Goal: Information Seeking & Learning: Learn about a topic

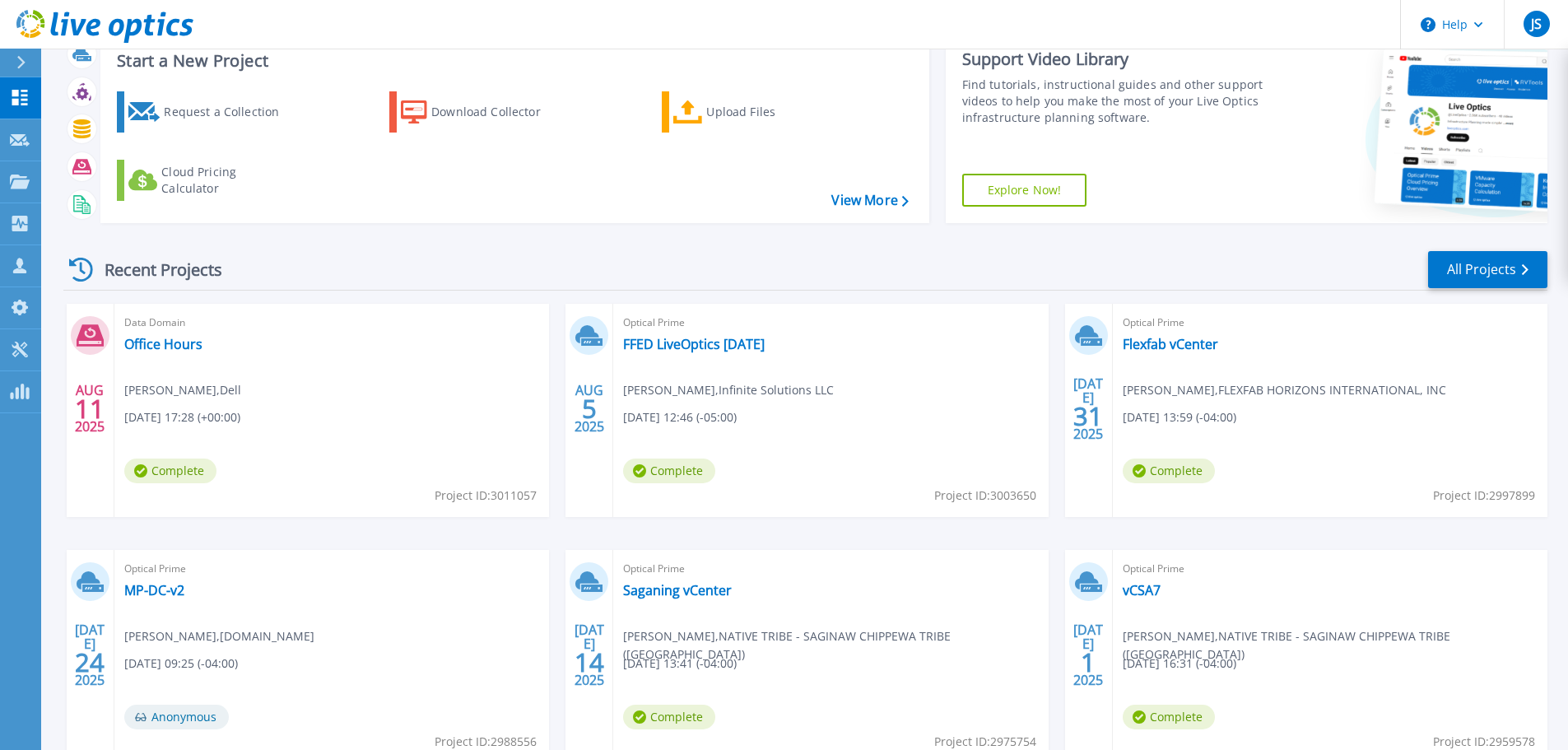
scroll to position [82, 0]
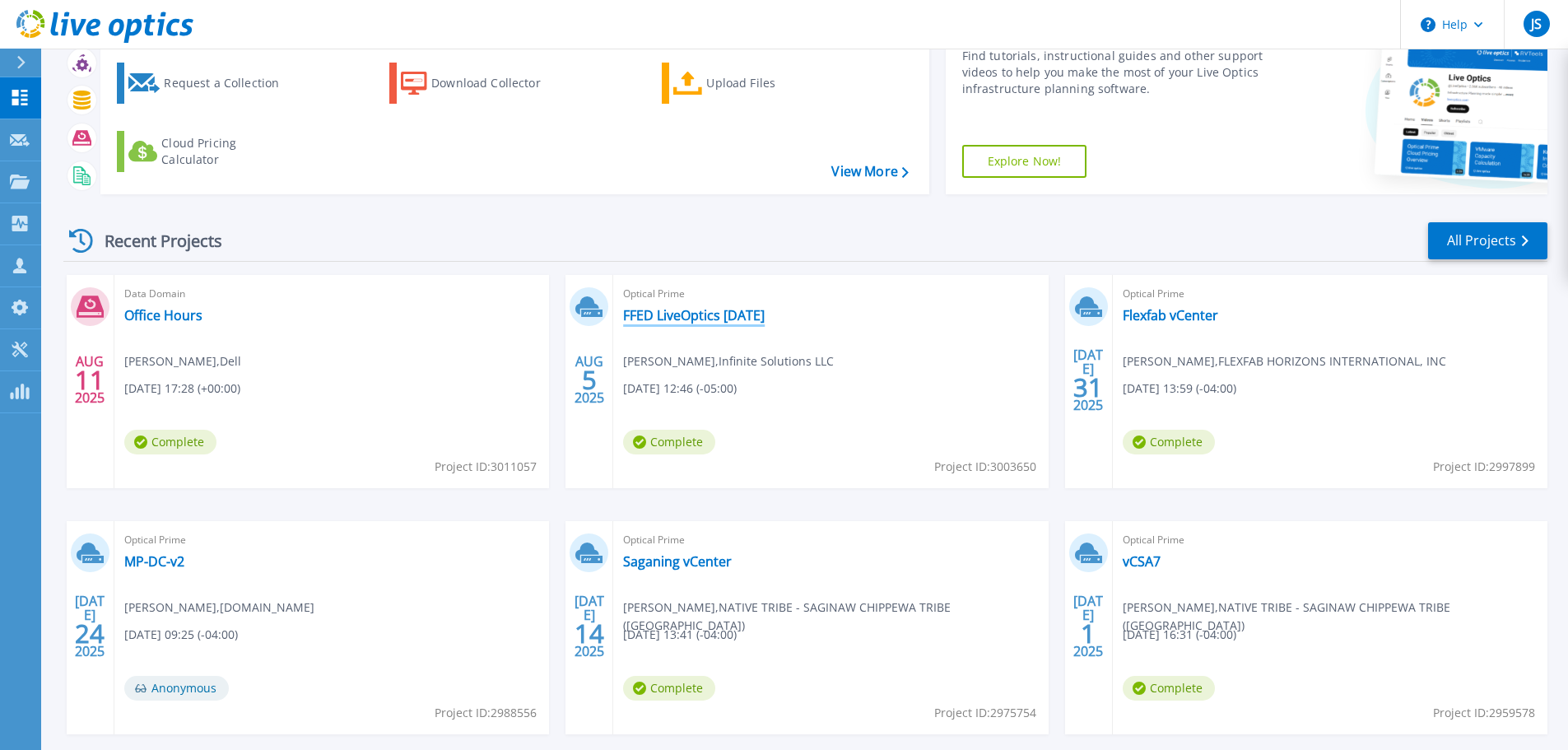
click at [726, 314] on link "FFED LiveOptics [DATE]" at bounding box center [693, 315] width 142 height 16
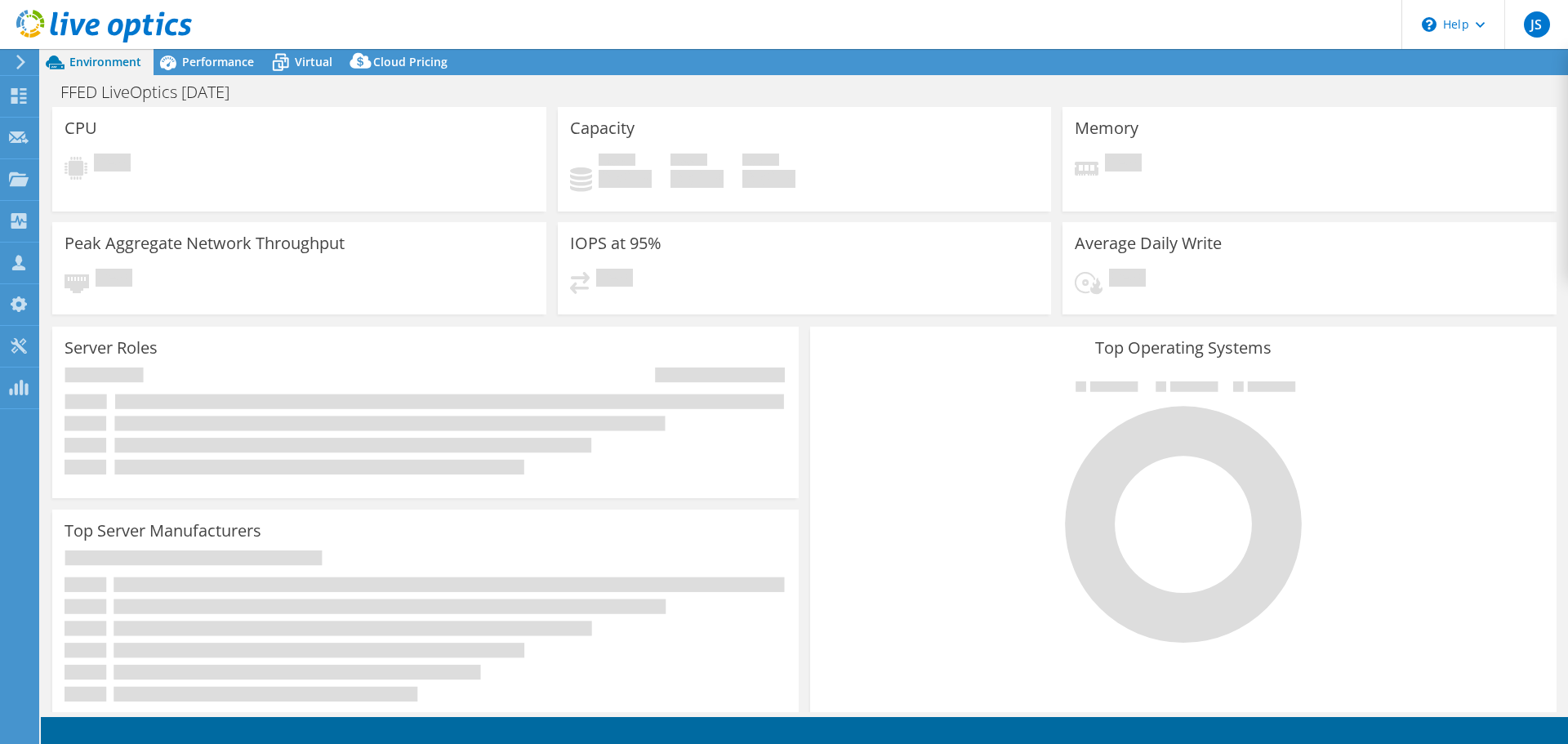
select select "USD"
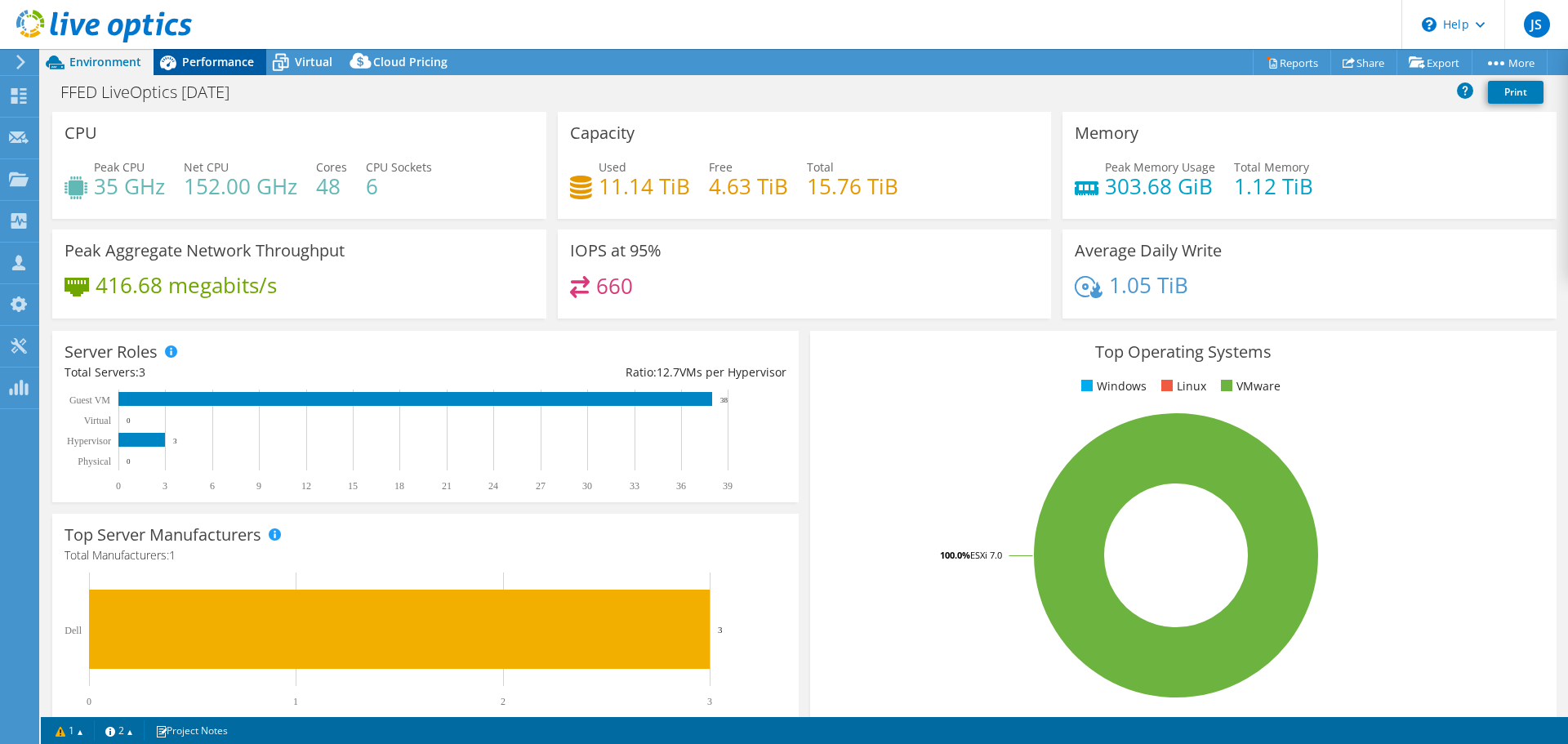
click at [201, 62] on span "Performance" at bounding box center [218, 61] width 72 height 16
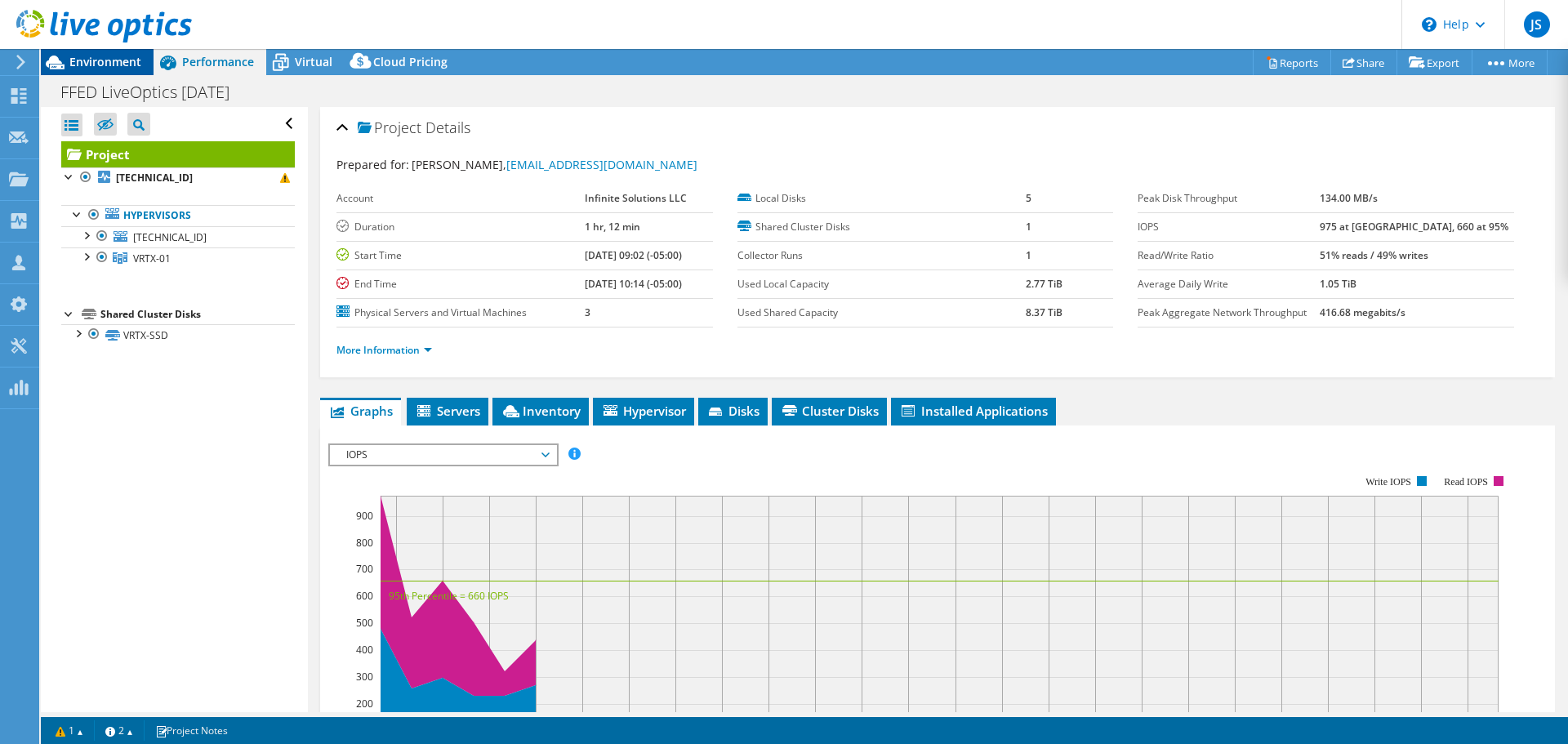
click at [127, 63] on span "Environment" at bounding box center [105, 61] width 72 height 16
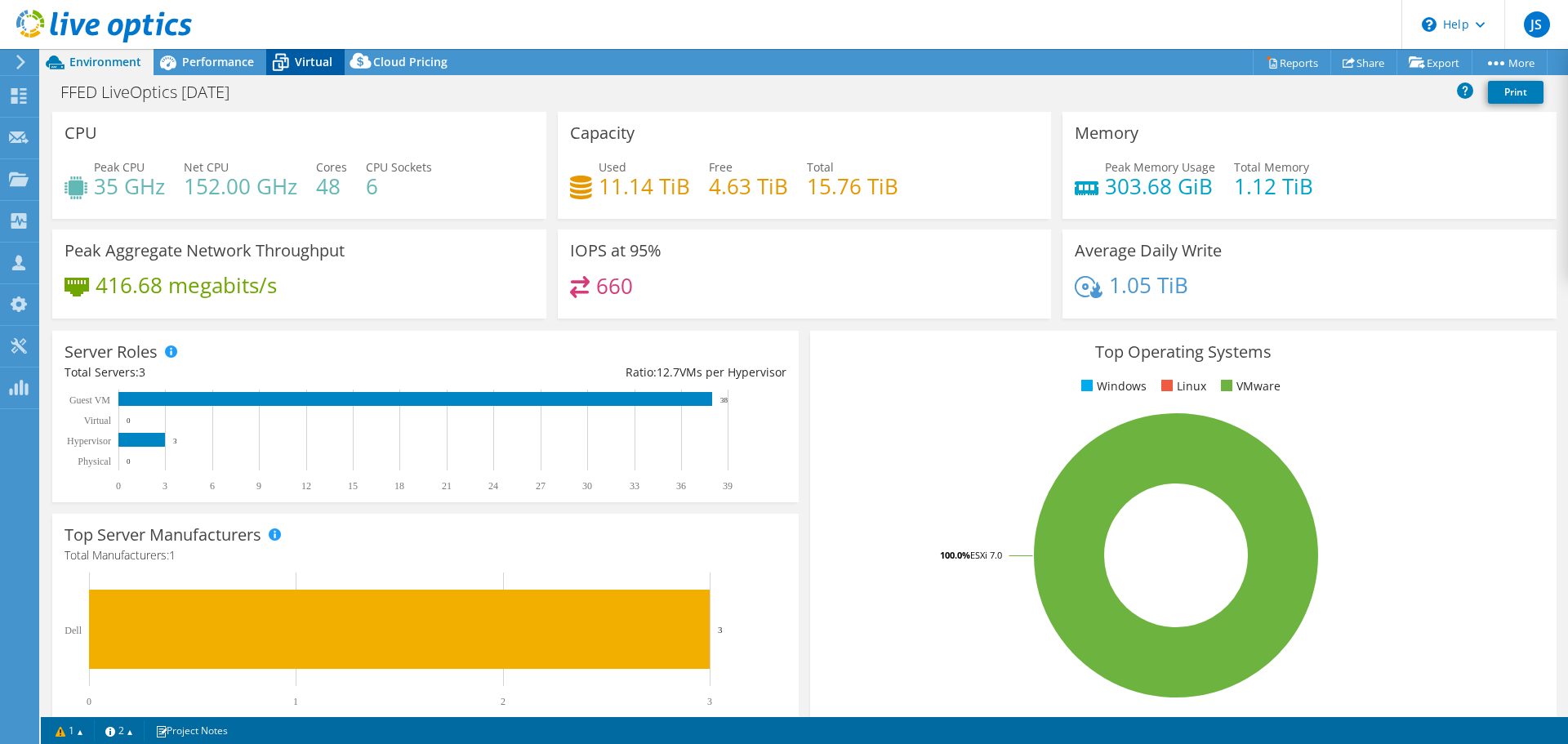
click at [315, 58] on span "Virtual" at bounding box center [314, 61] width 38 height 16
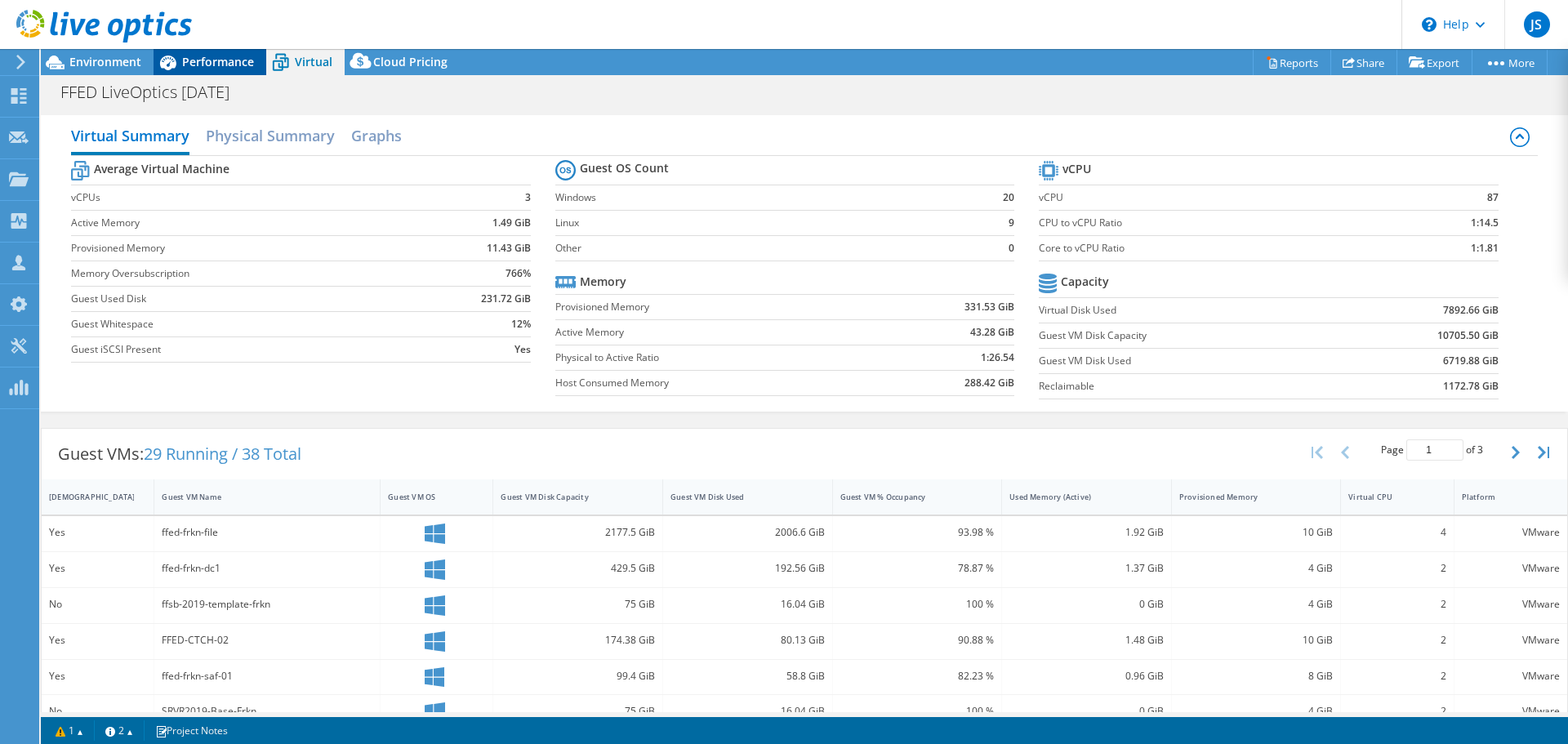
click at [192, 57] on span "Performance" at bounding box center [218, 61] width 72 height 16
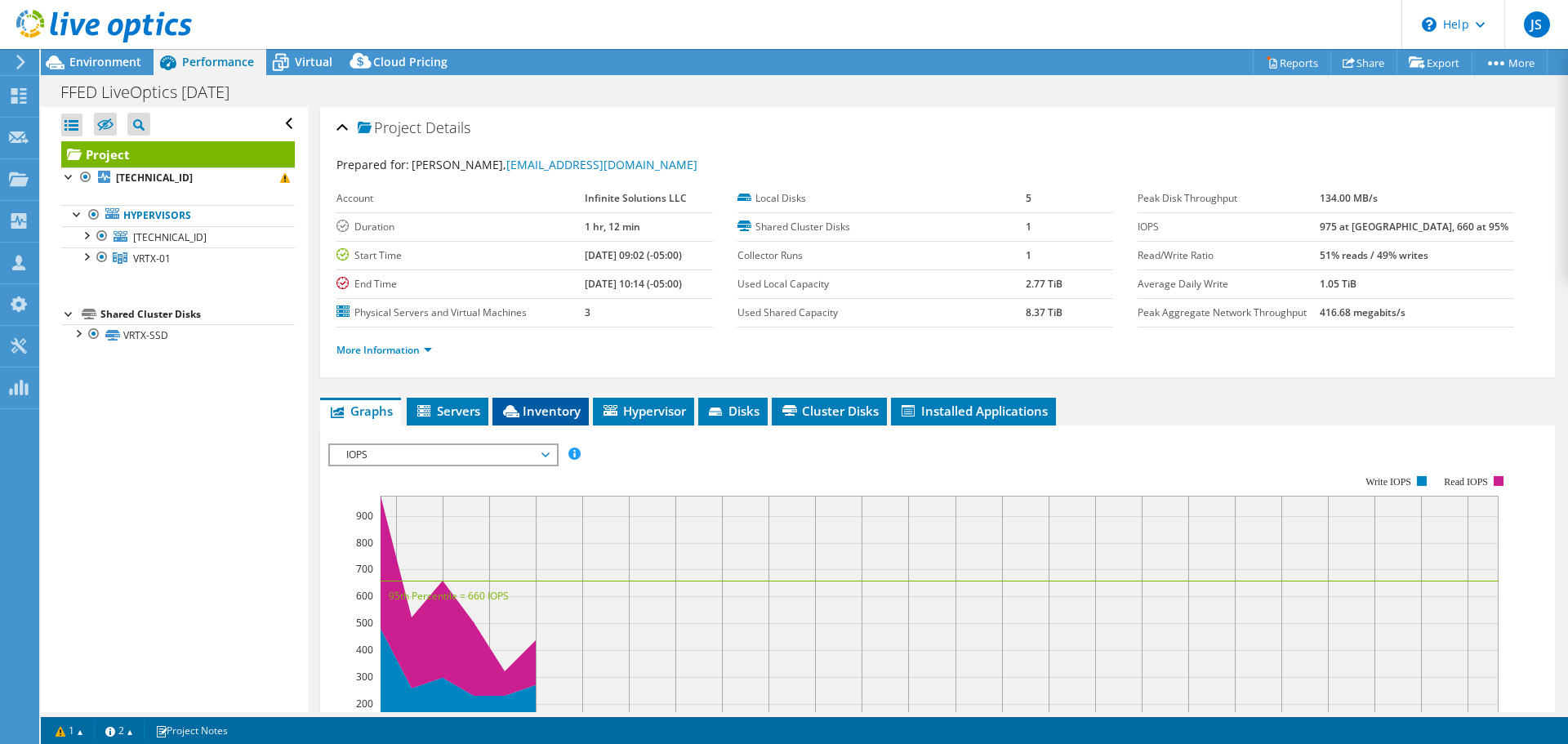
click at [518, 402] on li "Inventory" at bounding box center [539, 412] width 96 height 28
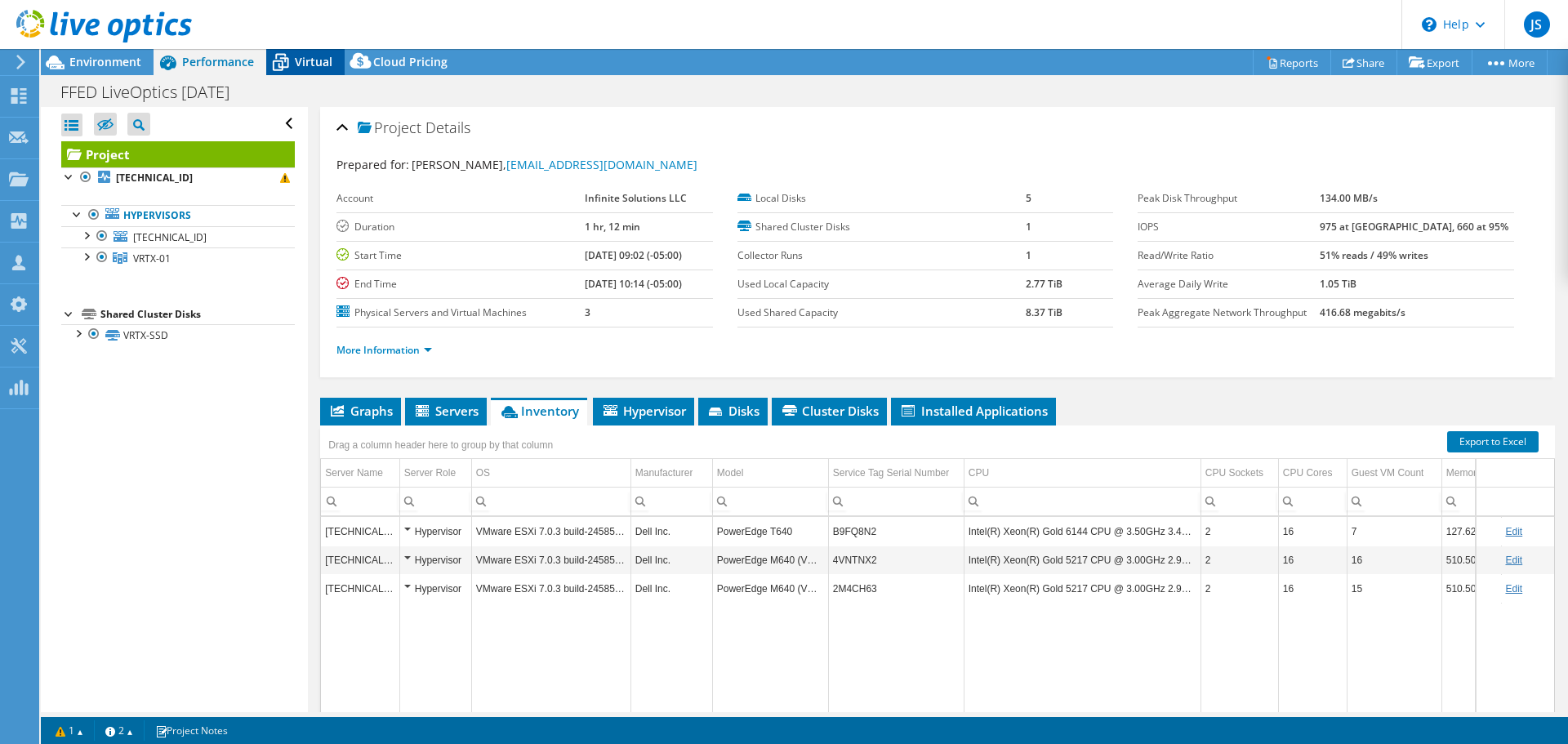
click at [292, 61] on icon at bounding box center [280, 62] width 29 height 29
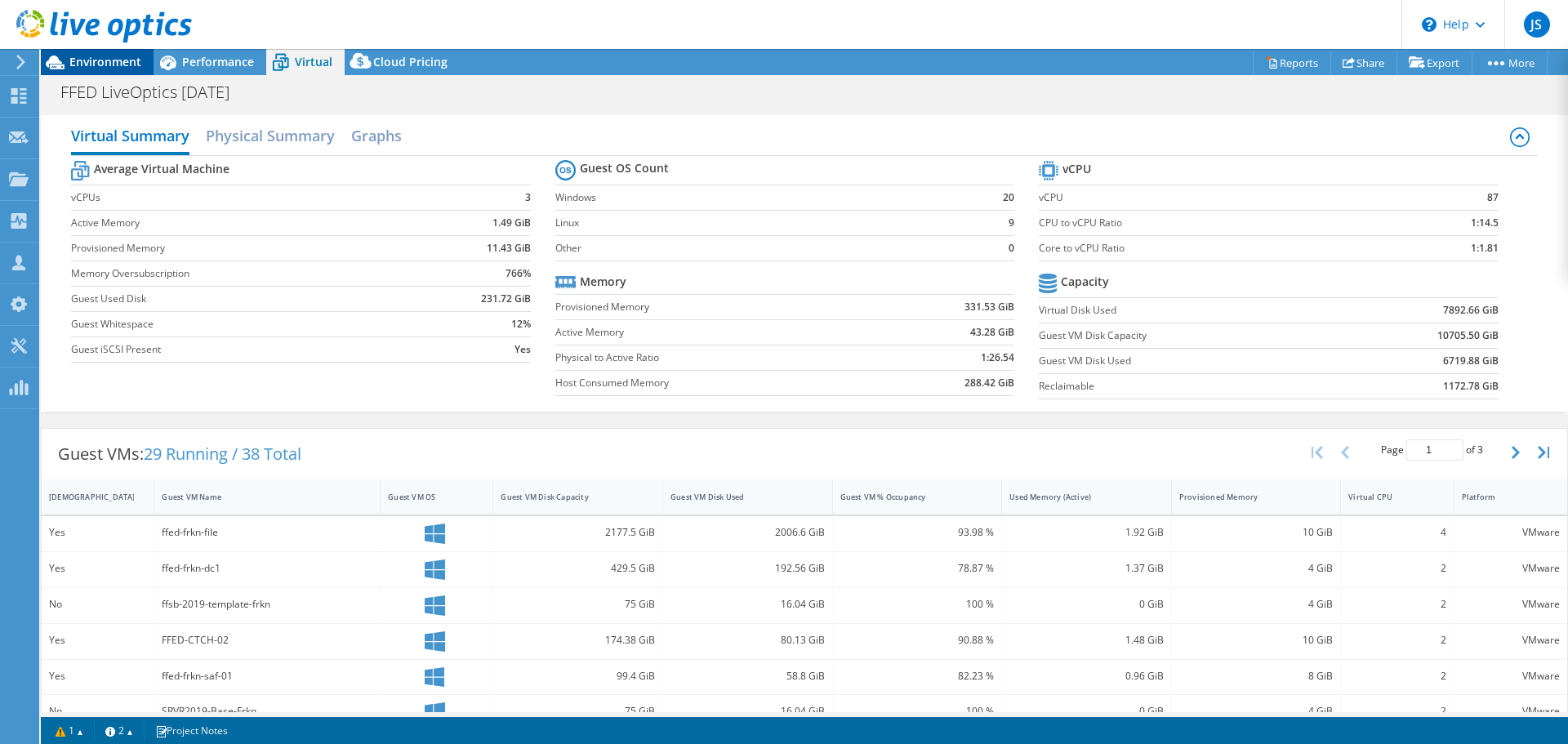
click at [114, 69] on div "Environment" at bounding box center [97, 61] width 113 height 26
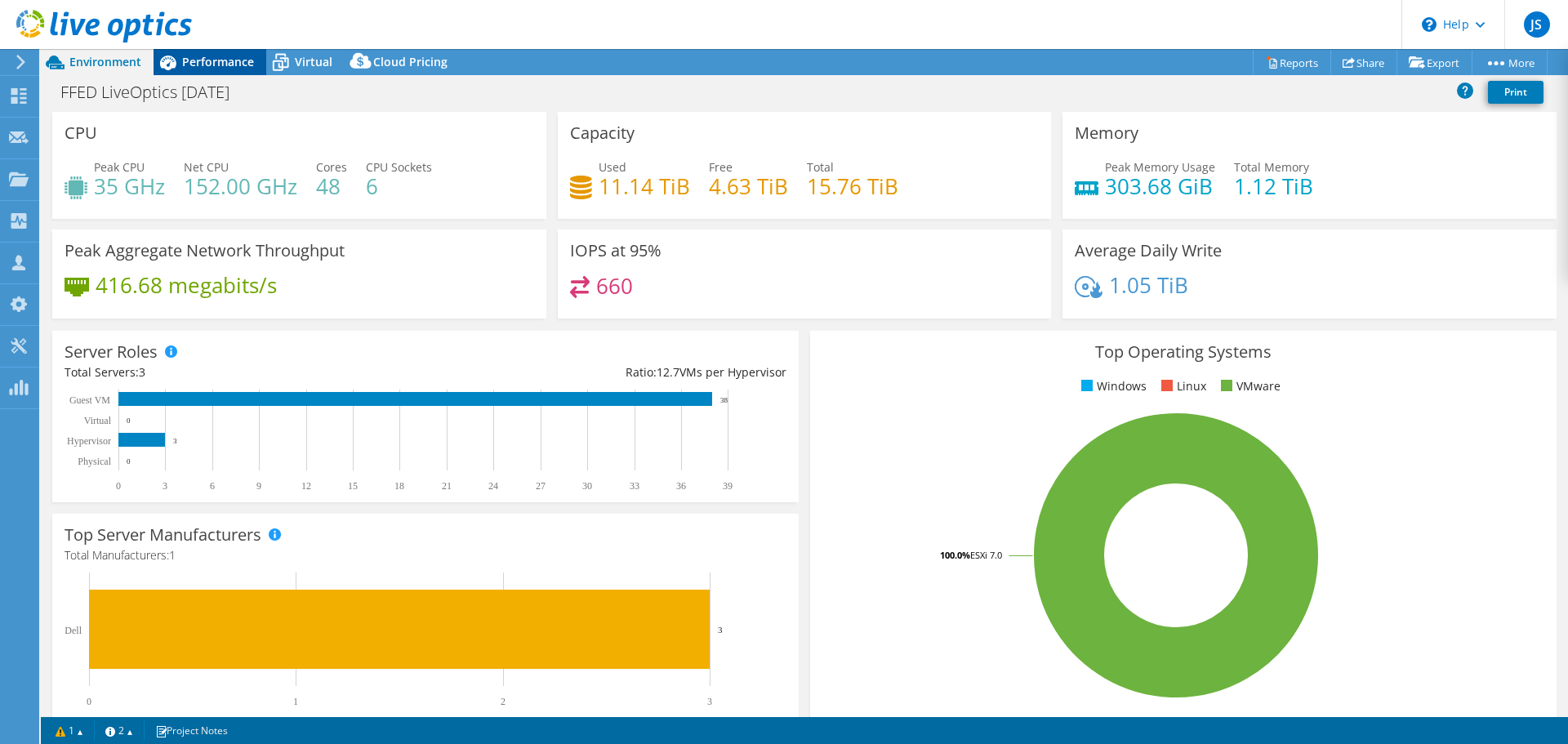
click at [216, 55] on span "Performance" at bounding box center [218, 61] width 72 height 16
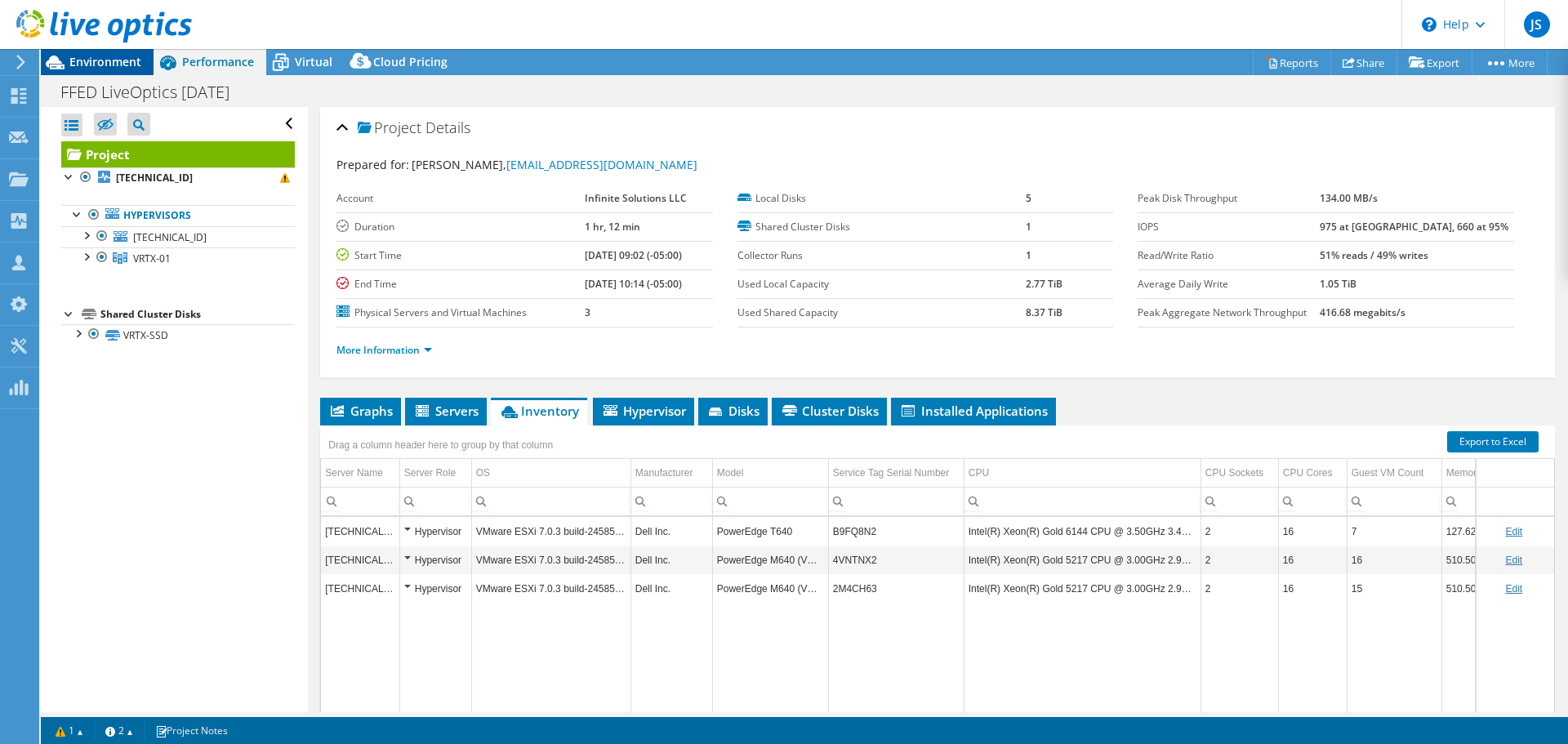
click at [105, 67] on span "Environment" at bounding box center [105, 61] width 72 height 16
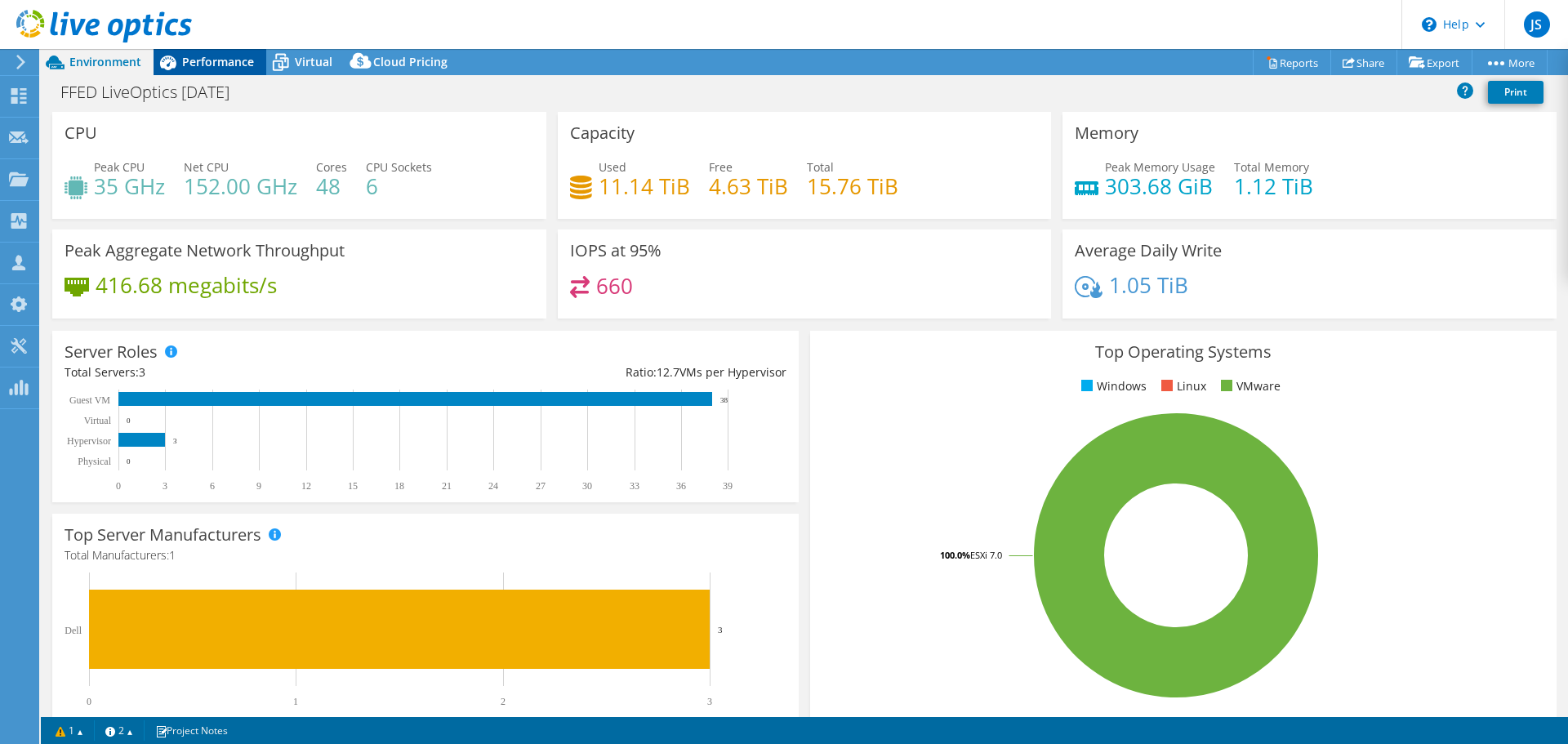
click at [179, 56] on icon at bounding box center [167, 62] width 29 height 29
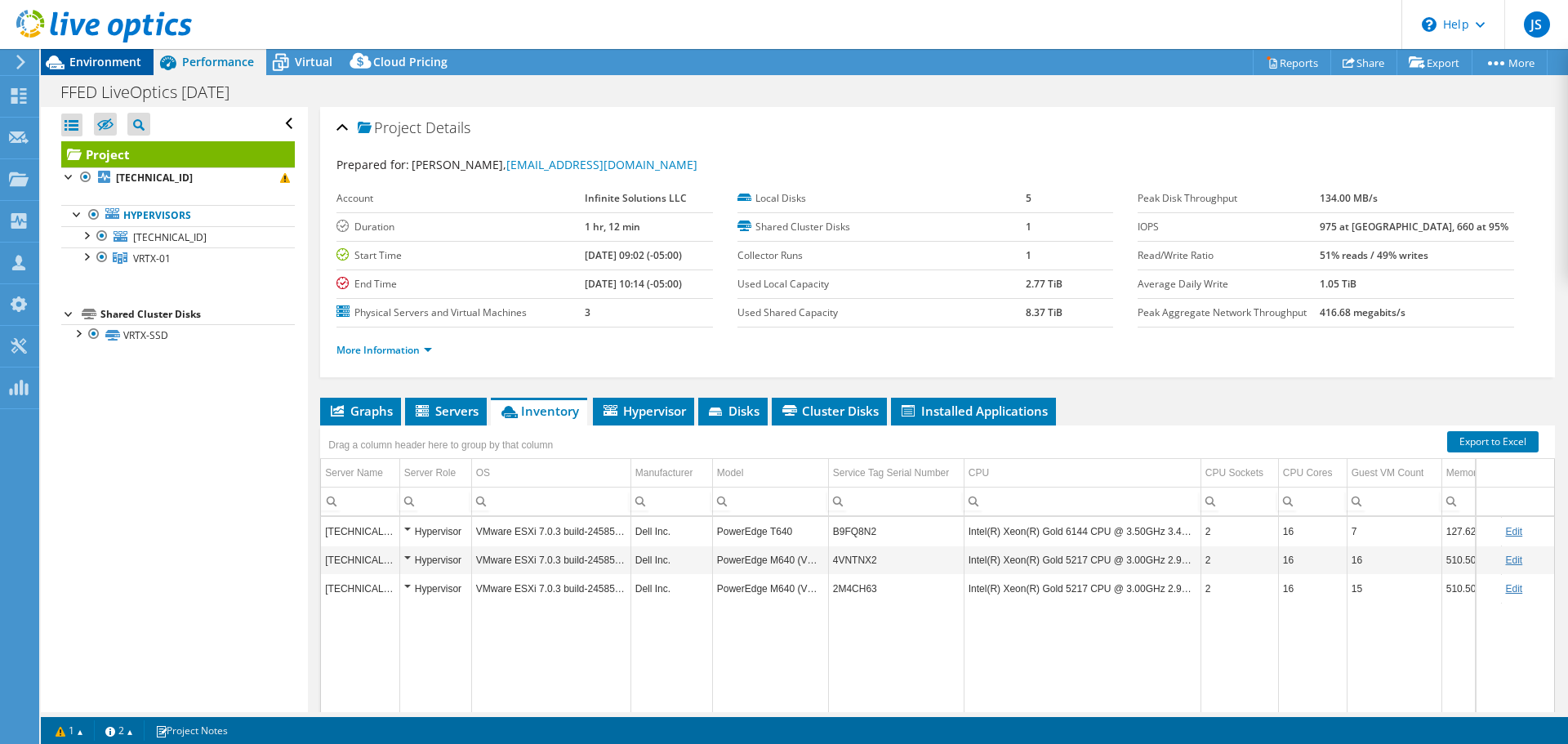
click at [101, 61] on span "Environment" at bounding box center [105, 61] width 72 height 16
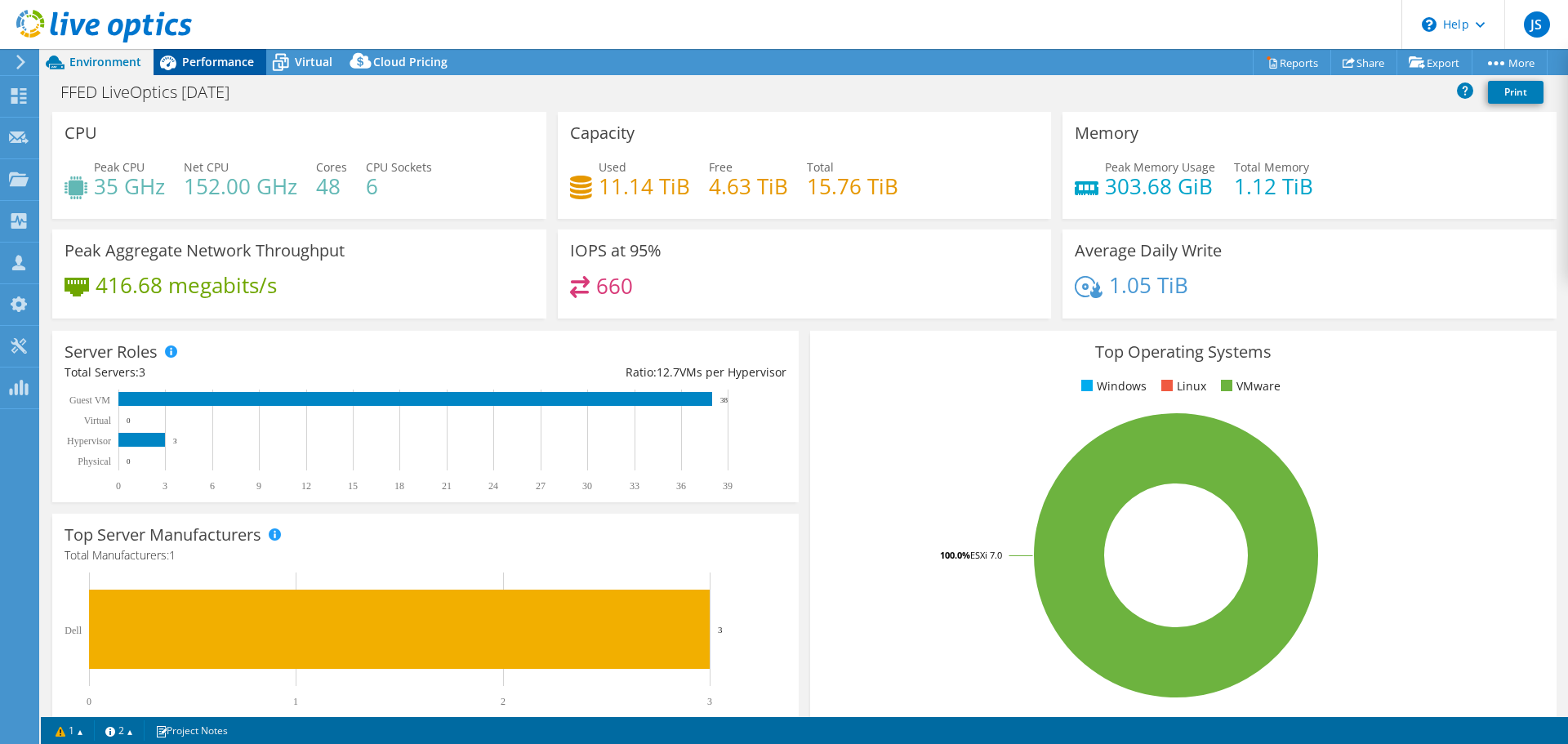
click at [202, 63] on span "Performance" at bounding box center [218, 61] width 72 height 16
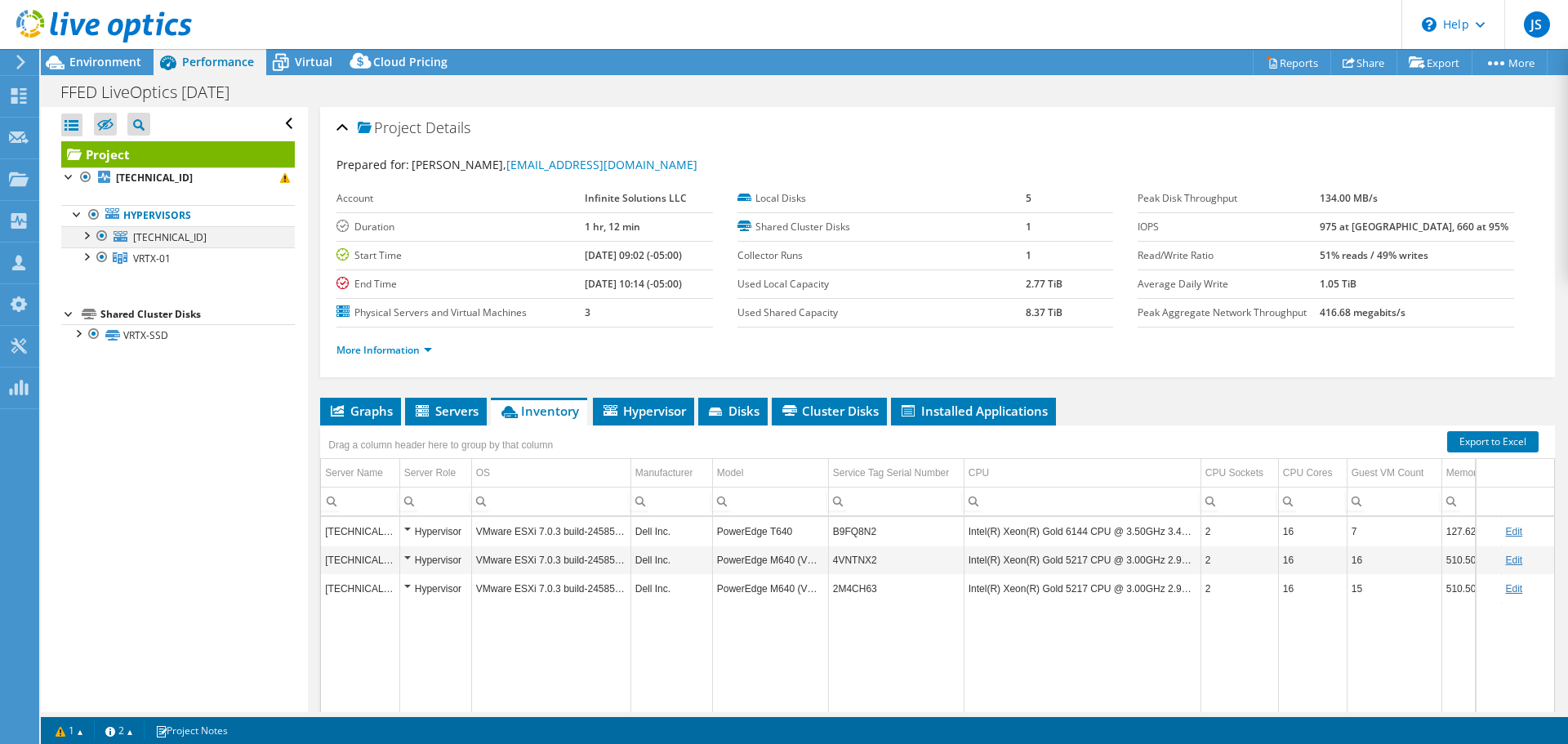
click at [91, 231] on div at bounding box center [85, 234] width 16 height 16
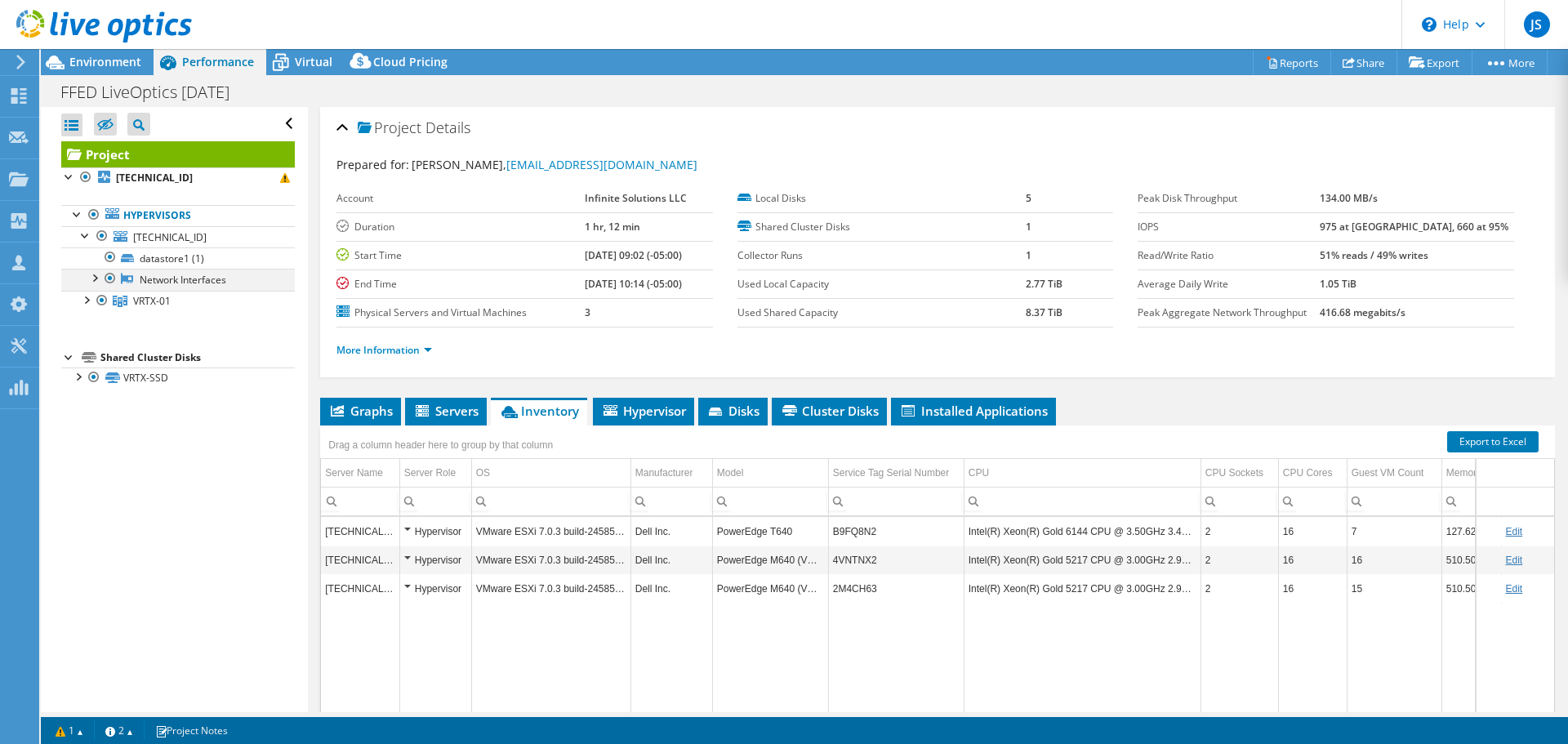
click at [95, 275] on div at bounding box center [94, 276] width 16 height 16
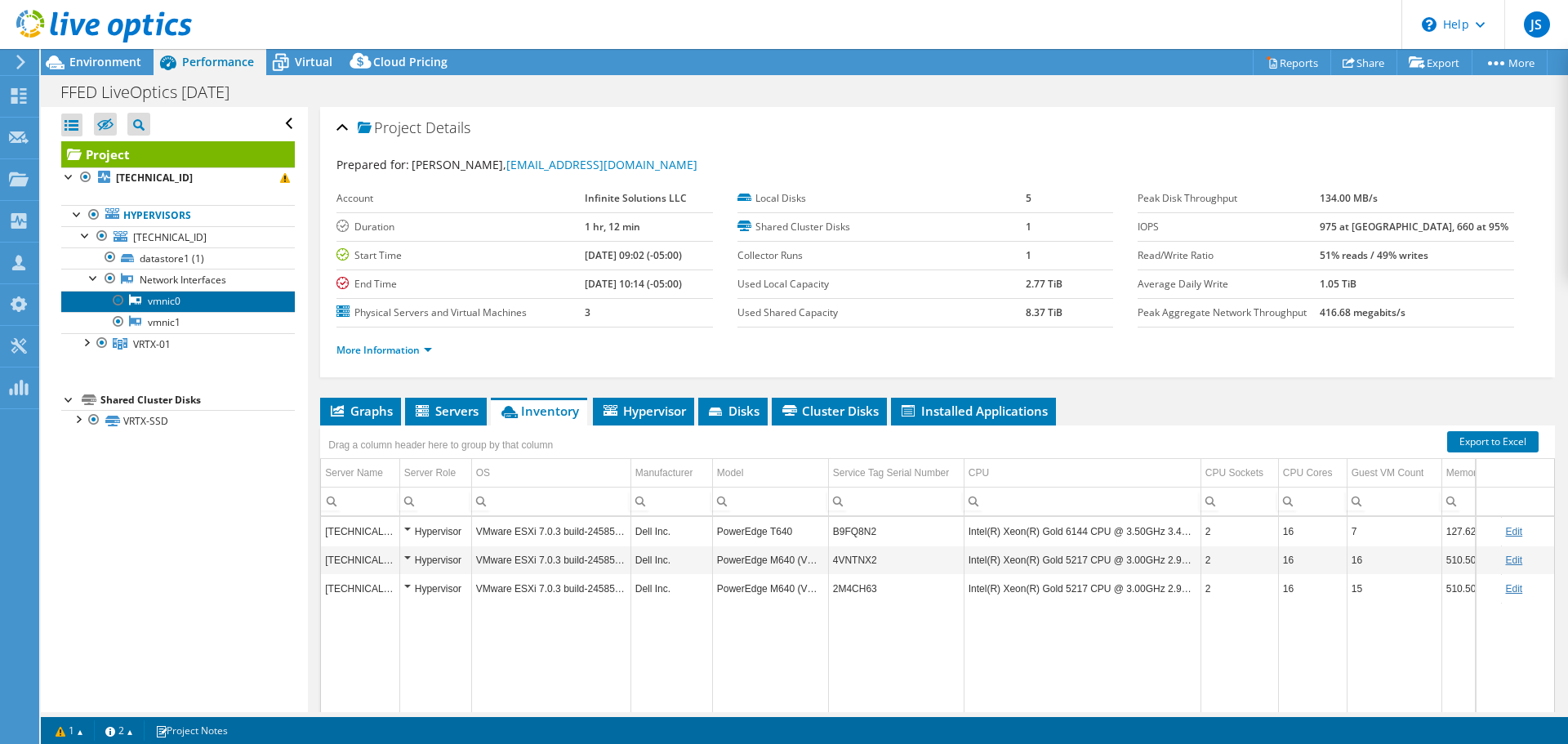
click at [170, 301] on link "vmnic0" at bounding box center [178, 301] width 234 height 21
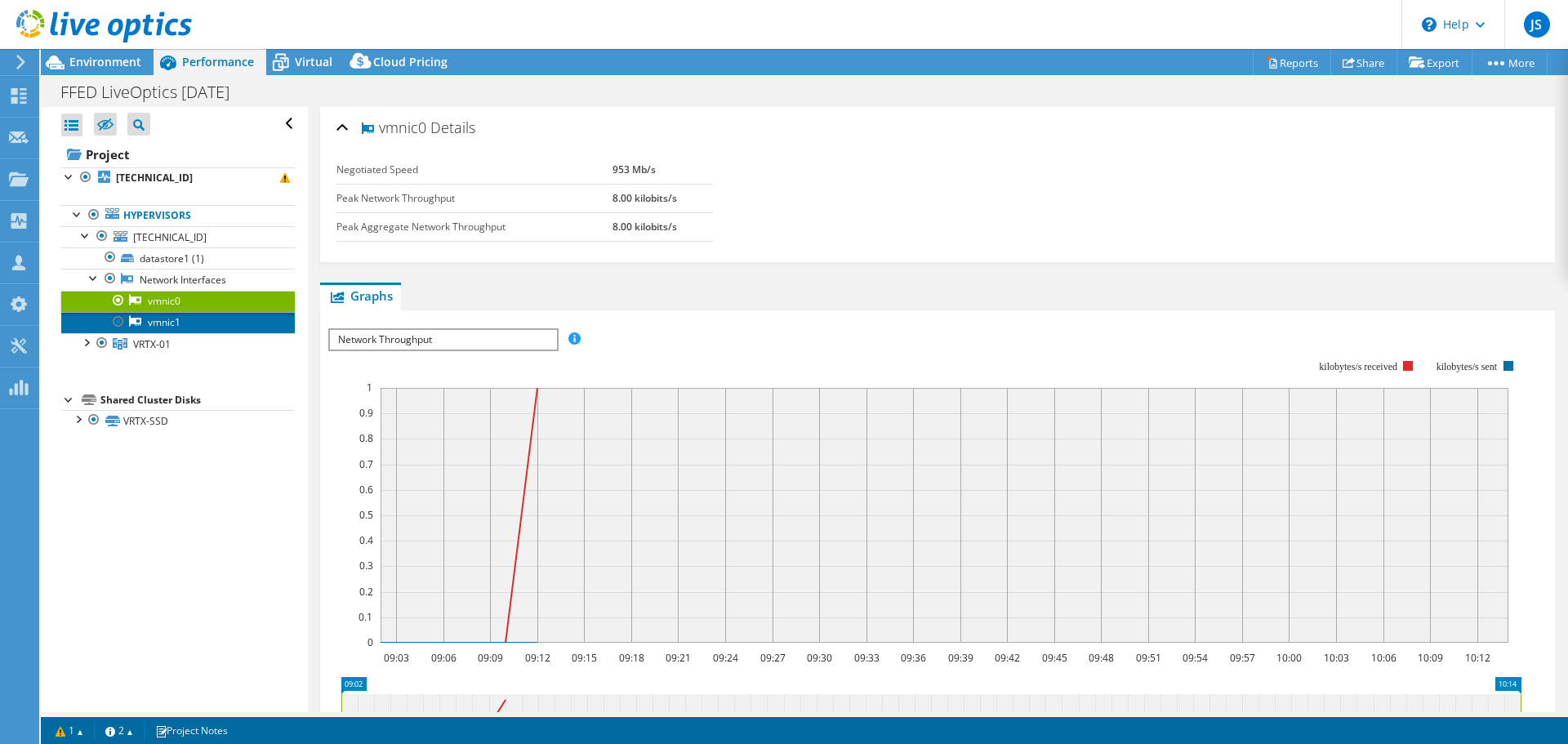
click at [171, 324] on link "vmnic1" at bounding box center [178, 322] width 234 height 21
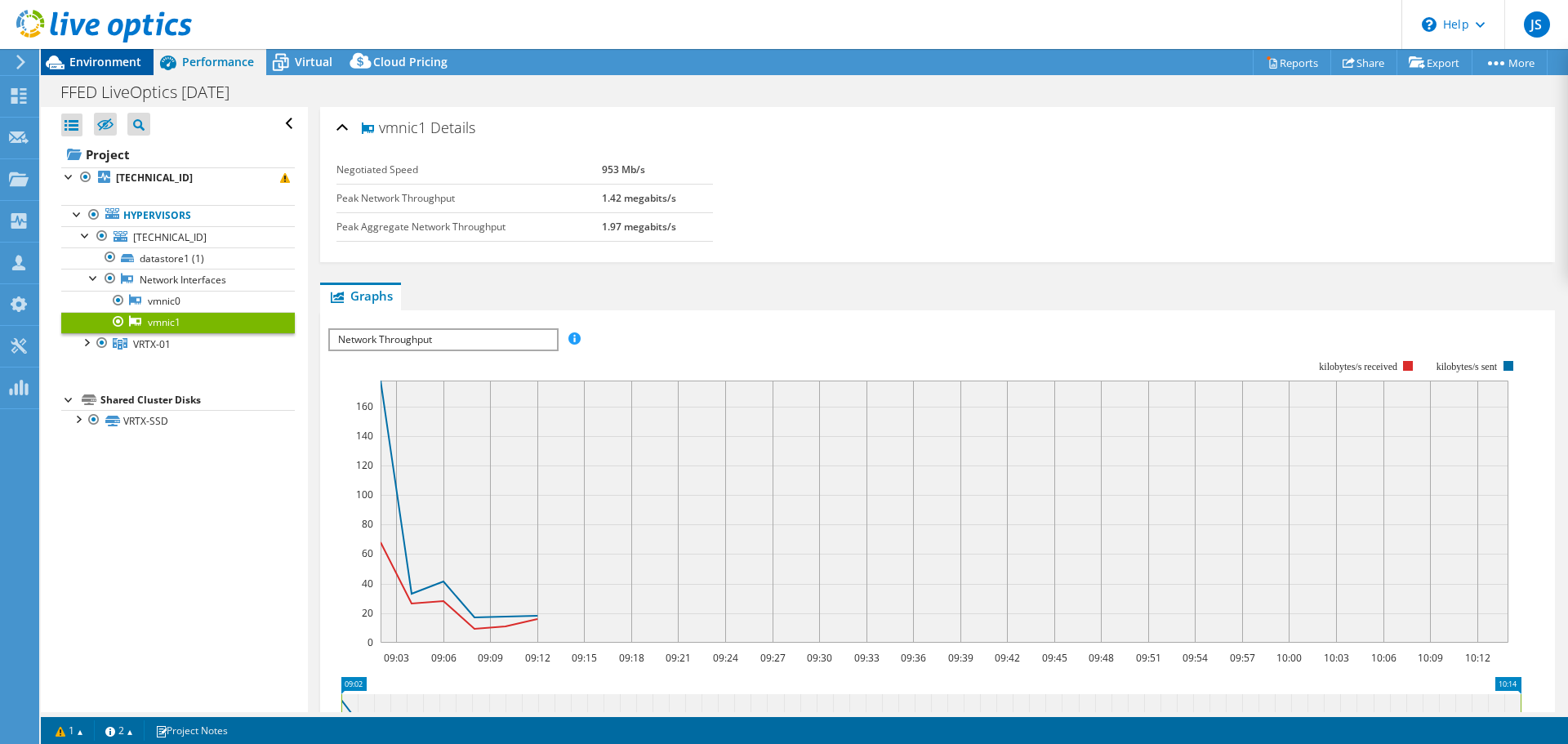
click at [123, 63] on span "Environment" at bounding box center [105, 61] width 72 height 16
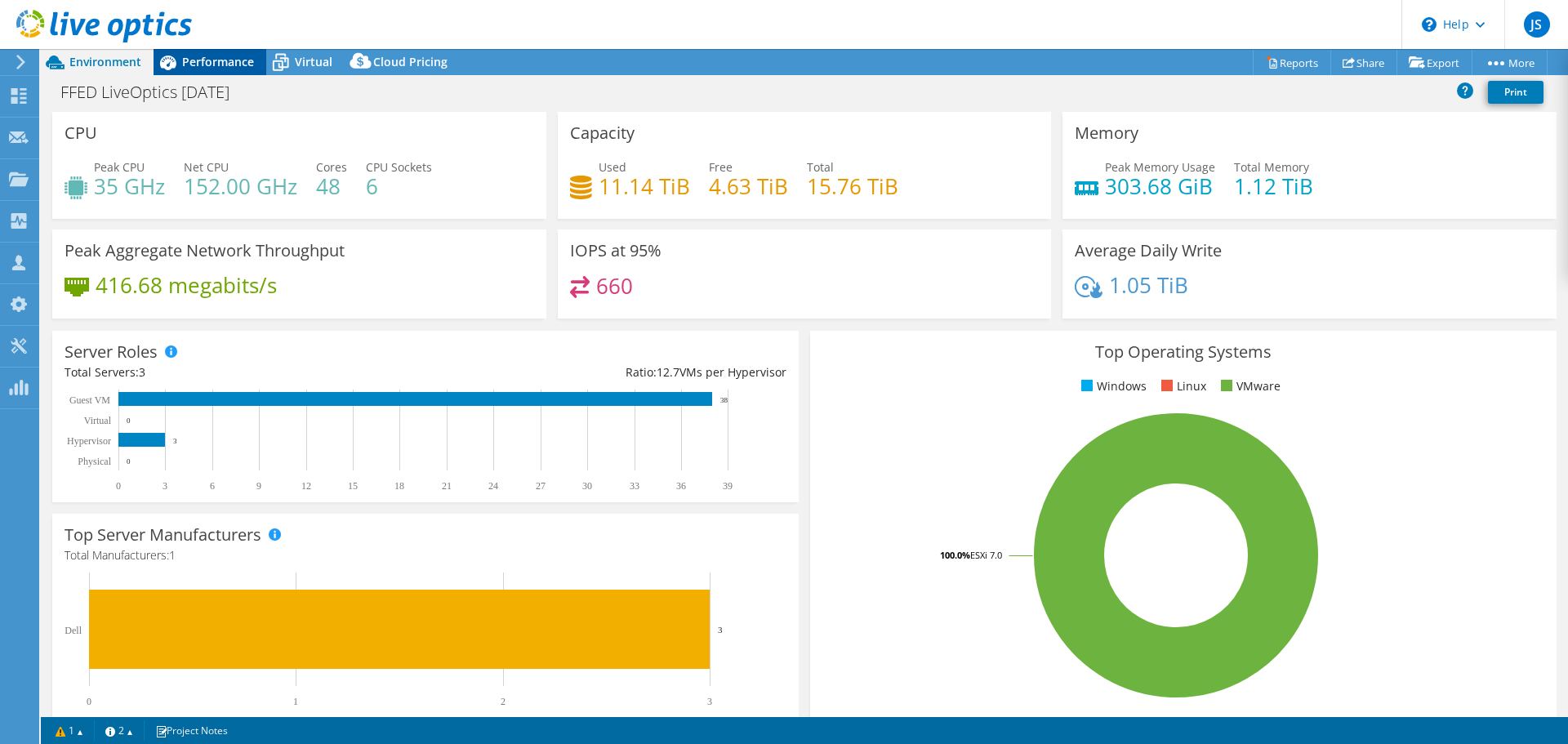
click at [179, 56] on icon at bounding box center [167, 62] width 29 height 29
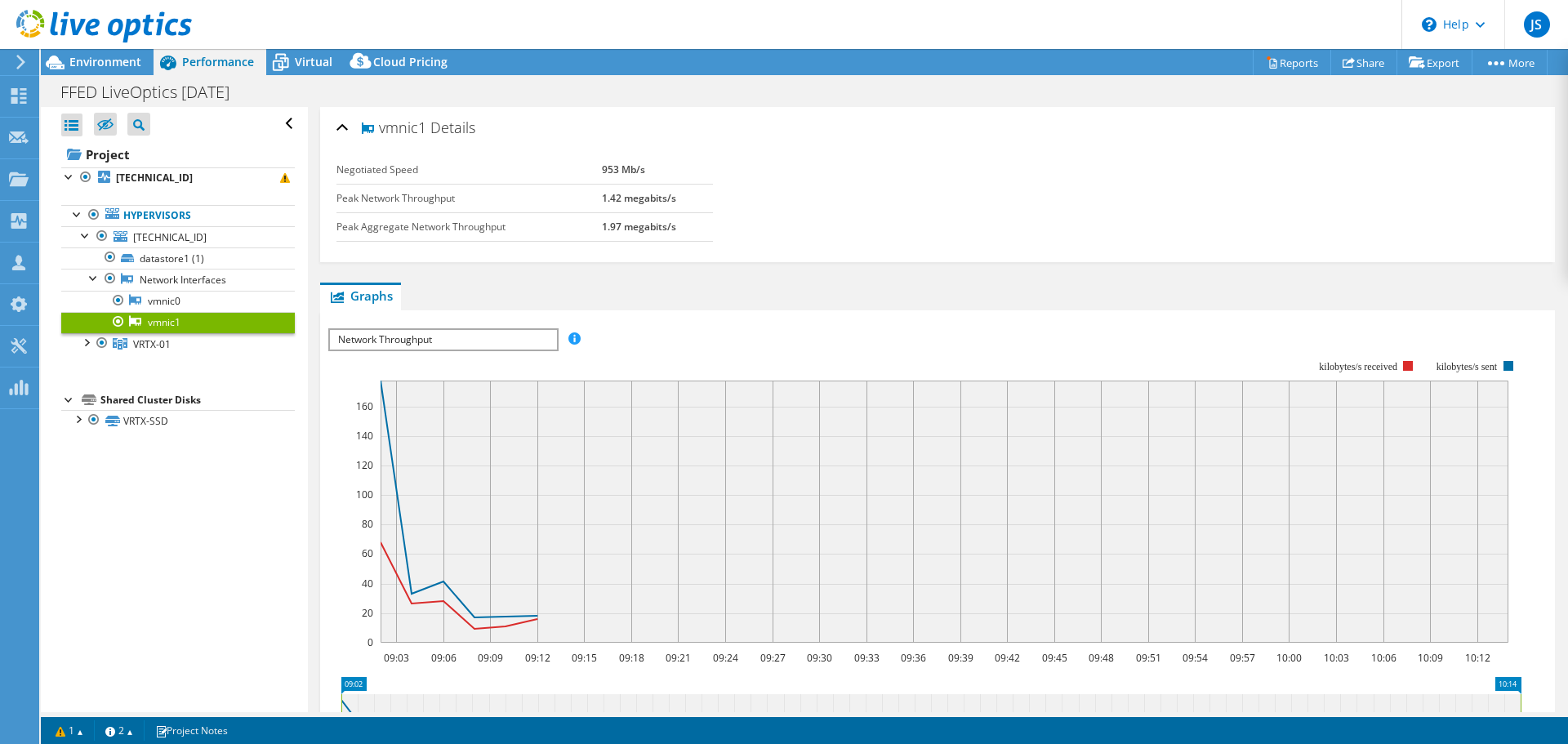
click at [131, 512] on div "Open All Close All Hide Excluded Nodes Project Tree Filter" at bounding box center [173, 409] width 266 height 604
click at [114, 67] on span "Environment" at bounding box center [105, 61] width 72 height 16
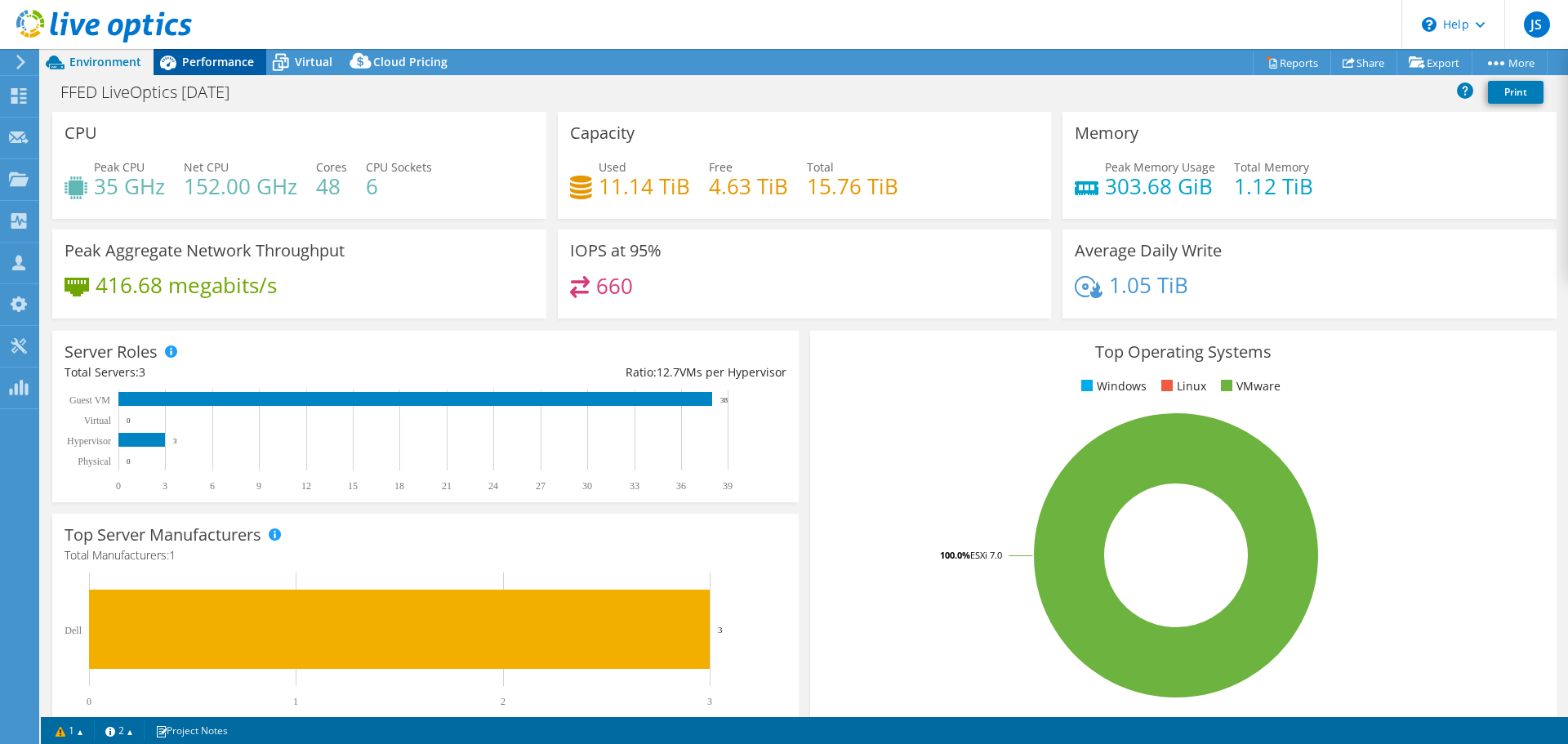
click at [174, 67] on icon at bounding box center [168, 62] width 16 height 15
